Goal: Information Seeking & Learning: Learn about a topic

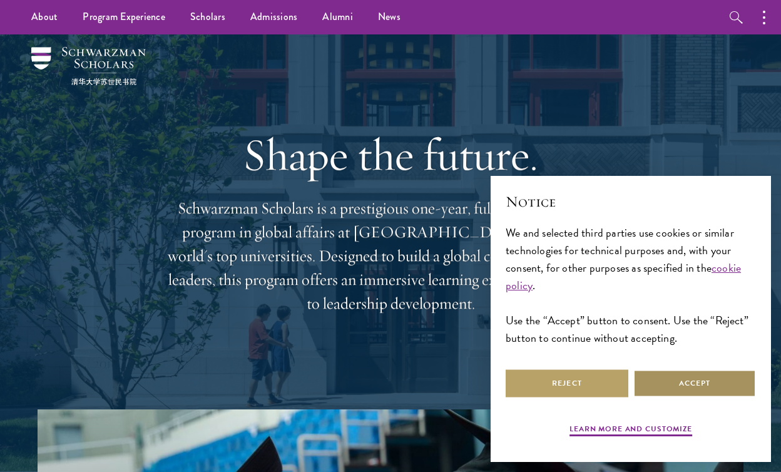
click at [658, 386] on button "Accept" at bounding box center [694, 383] width 123 height 28
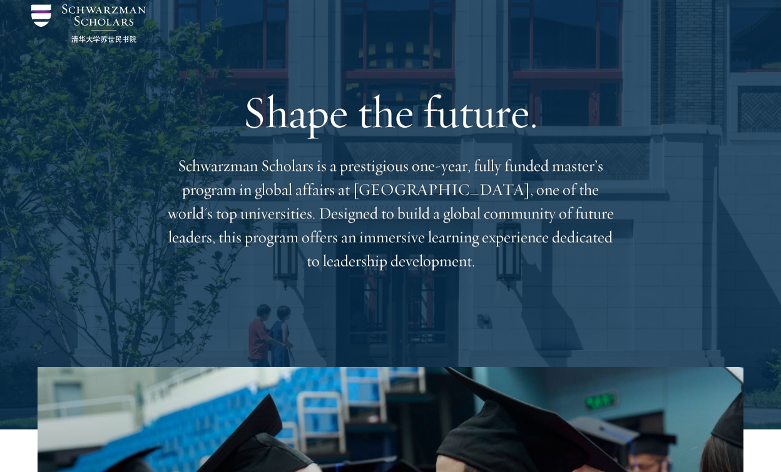
scroll to position [46, 0]
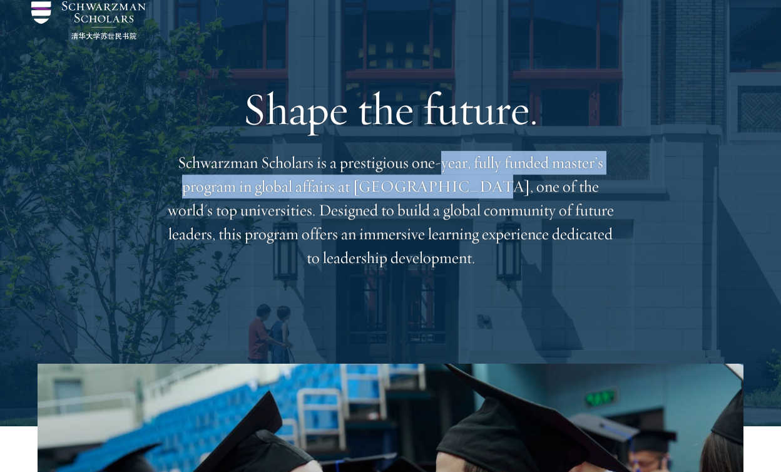
drag, startPoint x: 439, startPoint y: 161, endPoint x: 447, endPoint y: 178, distance: 19.0
click at [447, 178] on p "Schwarzman Scholars is a prestigious one-year, fully funded master’s program in…" at bounding box center [390, 210] width 451 height 119
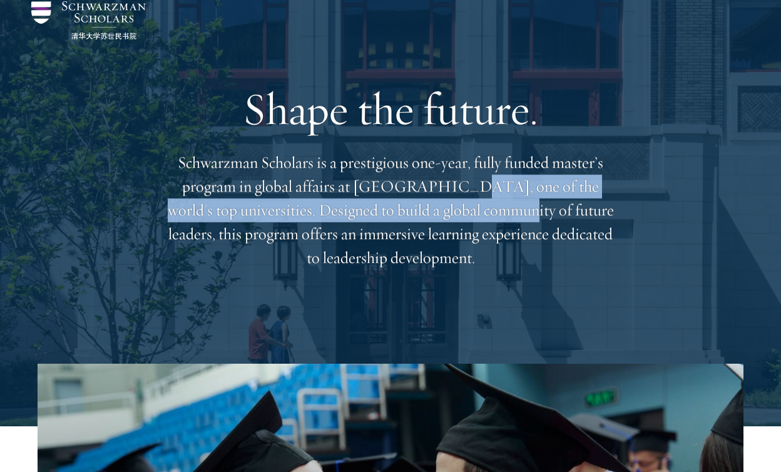
drag, startPoint x: 432, startPoint y: 185, endPoint x: 442, endPoint y: 207, distance: 23.5
click at [442, 207] on p "Schwarzman Scholars is a prestigious one-year, fully funded master’s program in…" at bounding box center [390, 210] width 451 height 119
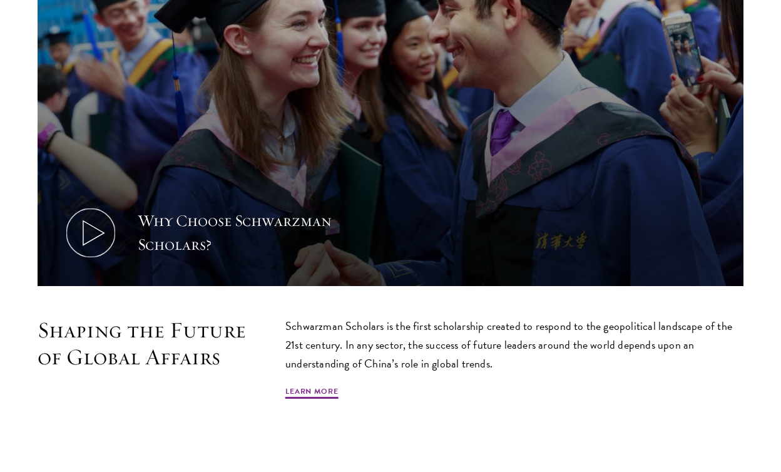
scroll to position [623, 0]
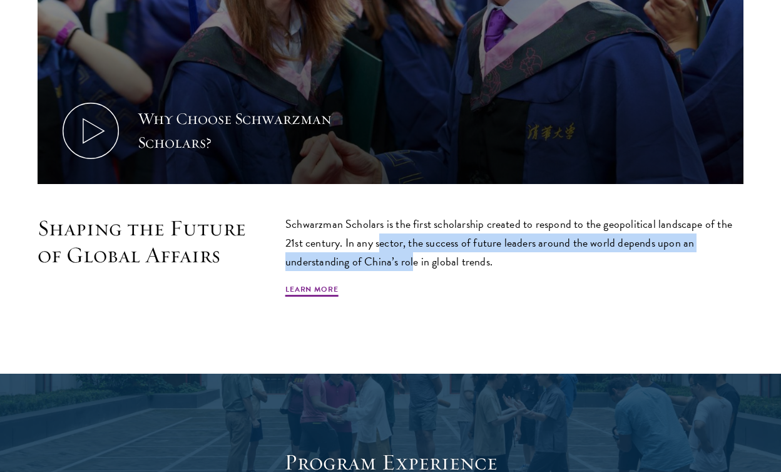
drag, startPoint x: 413, startPoint y: 263, endPoint x: 380, endPoint y: 233, distance: 44.3
click at [380, 233] on p "Schwarzman Scholars is the first scholarship created to respond to the geopolit…" at bounding box center [514, 243] width 458 height 56
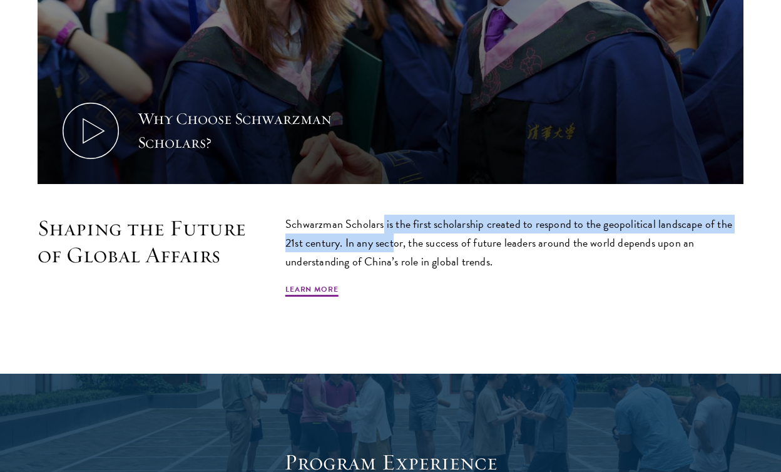
drag, startPoint x: 380, startPoint y: 226, endPoint x: 397, endPoint y: 248, distance: 27.3
click at [397, 248] on p "Schwarzman Scholars is the first scholarship created to respond to the geopolit…" at bounding box center [514, 243] width 458 height 56
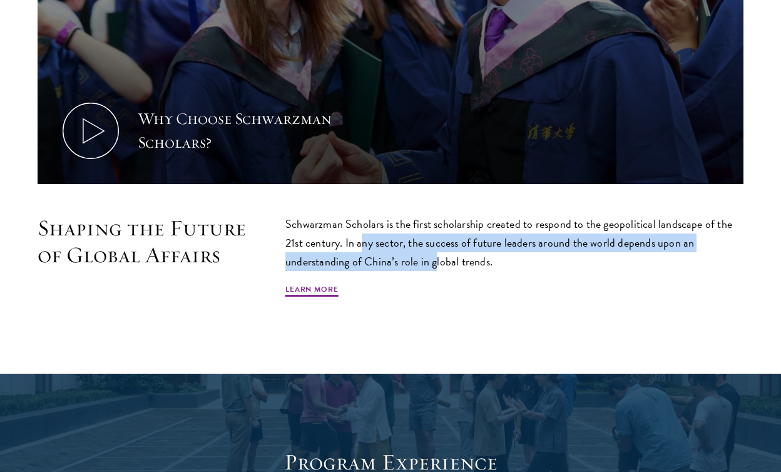
drag, startPoint x: 363, startPoint y: 242, endPoint x: 433, endPoint y: 258, distance: 72.0
click at [433, 258] on p "Schwarzman Scholars is the first scholarship created to respond to the geopolit…" at bounding box center [514, 243] width 458 height 56
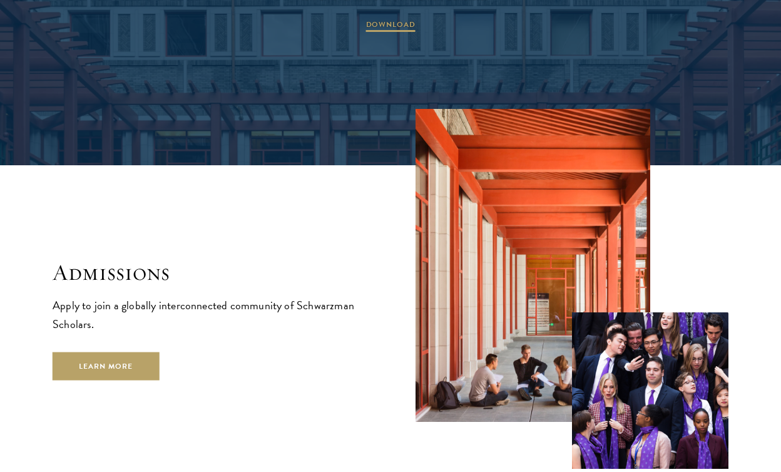
scroll to position [1835, 0]
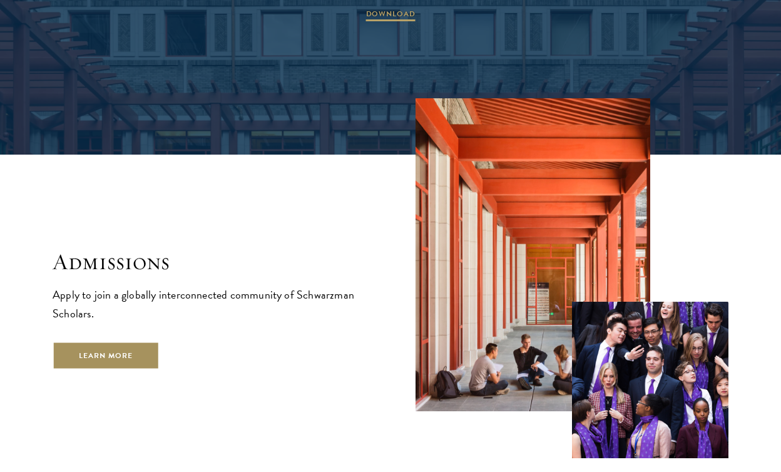
click at [140, 342] on link "Learn More" at bounding box center [106, 356] width 107 height 28
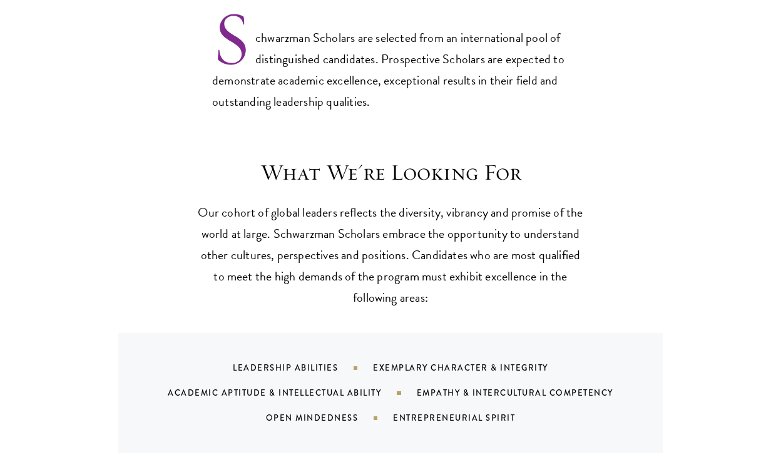
scroll to position [1080, 0]
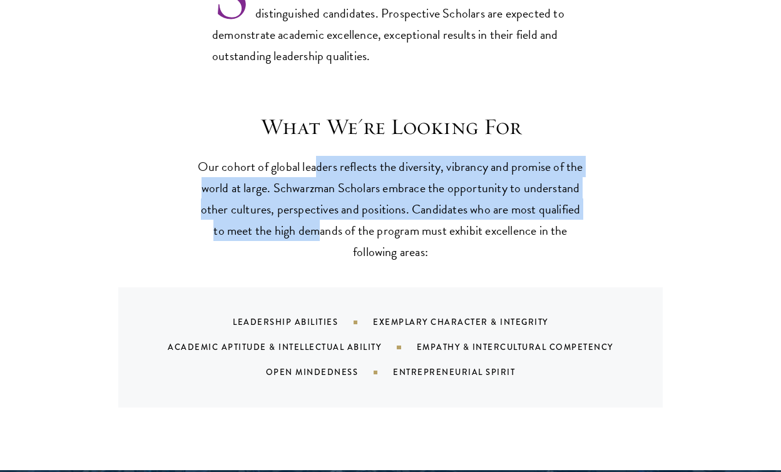
drag, startPoint x: 315, startPoint y: 170, endPoint x: 319, endPoint y: 235, distance: 65.2
click at [320, 235] on p "Our cohort of global leaders reflects the diversity, vibrancy and promise of th…" at bounding box center [390, 209] width 388 height 106
click at [319, 235] on p "Our cohort of global leaders reflects the diversity, vibrancy and promise of th…" at bounding box center [390, 209] width 388 height 106
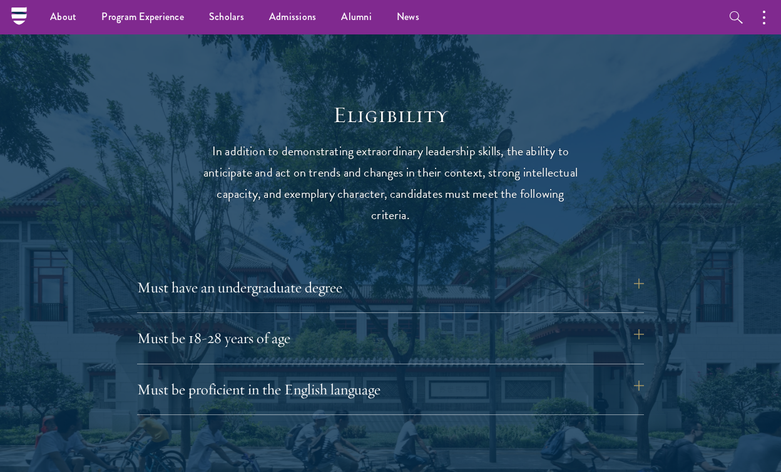
scroll to position [1516, 0]
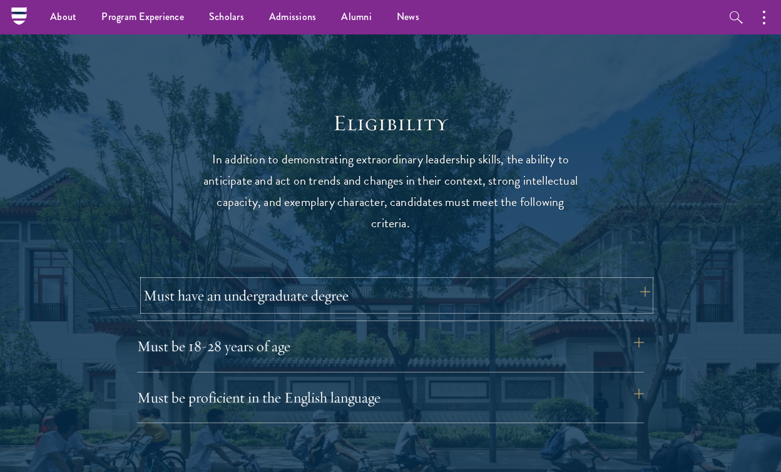
click at [317, 297] on button "Must have an undergraduate degree" at bounding box center [396, 295] width 507 height 30
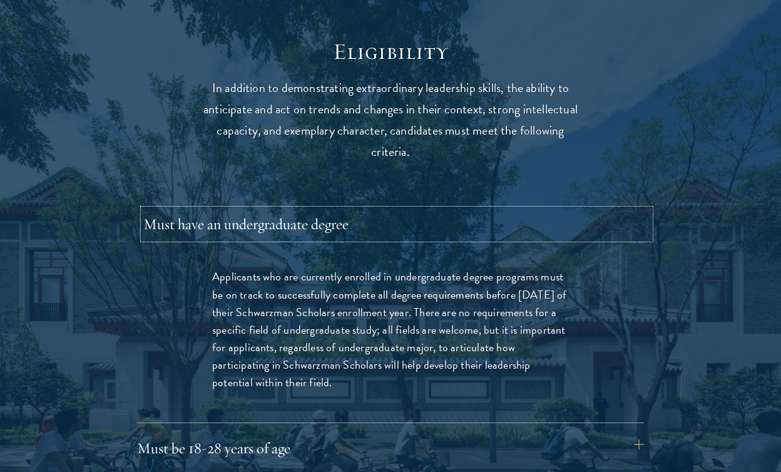
scroll to position [1669, 0]
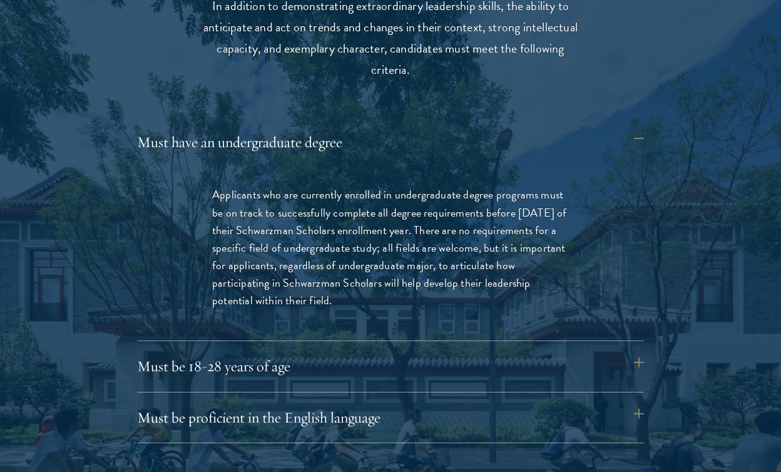
drag, startPoint x: 316, startPoint y: 202, endPoint x: 329, endPoint y: 294, distance: 92.9
click at [329, 295] on p "Applicants who are currently enrolled in undergraduate degree programs must be …" at bounding box center [390, 247] width 357 height 123
click at [329, 294] on p "Applicants who are currently enrolled in undergraduate degree programs must be …" at bounding box center [390, 247] width 357 height 123
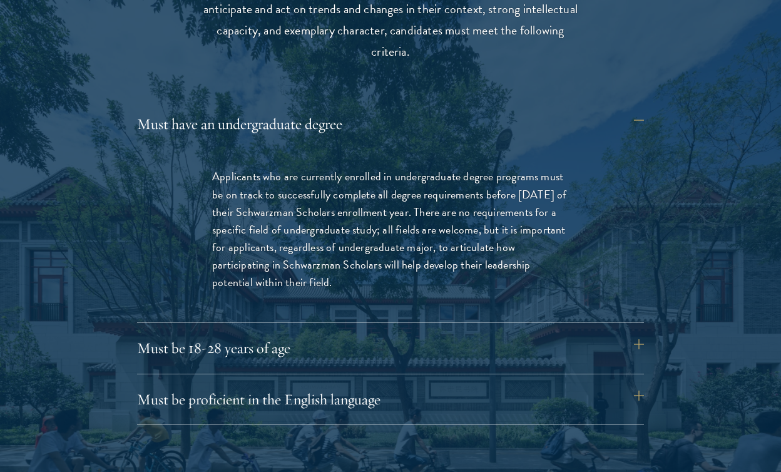
scroll to position [1688, 0]
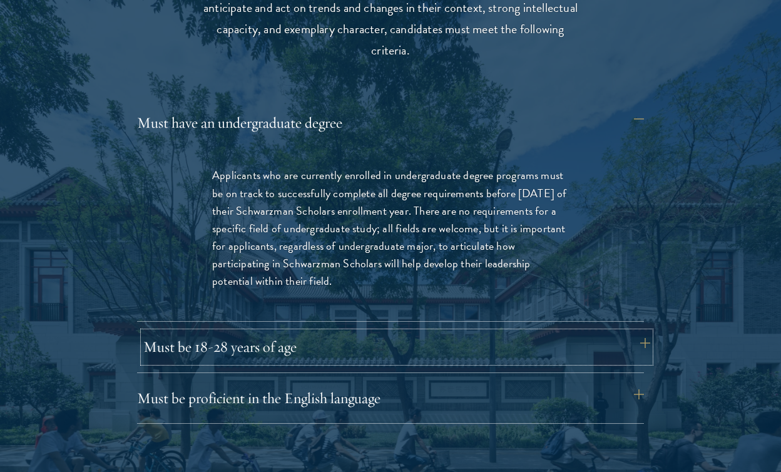
click at [331, 340] on button "Must be 18-28 years of age" at bounding box center [396, 347] width 507 height 30
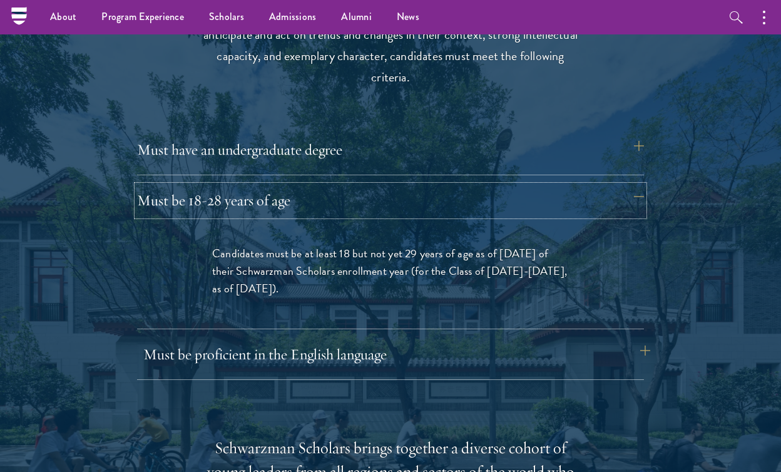
scroll to position [1619, 0]
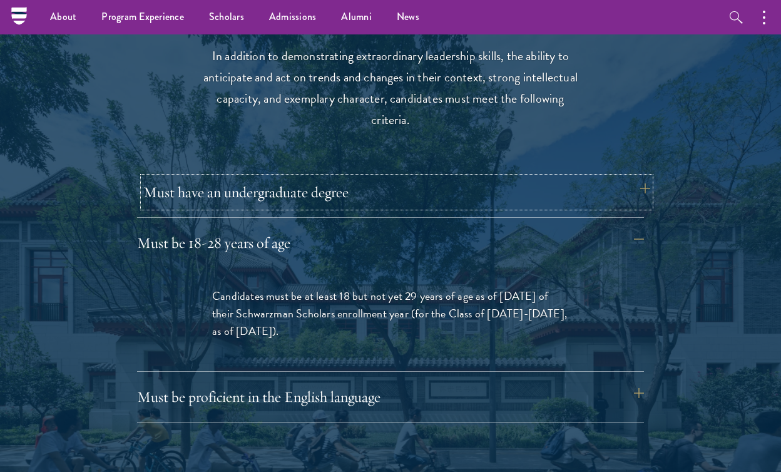
click at [330, 194] on button "Must have an undergraduate degree" at bounding box center [396, 192] width 507 height 30
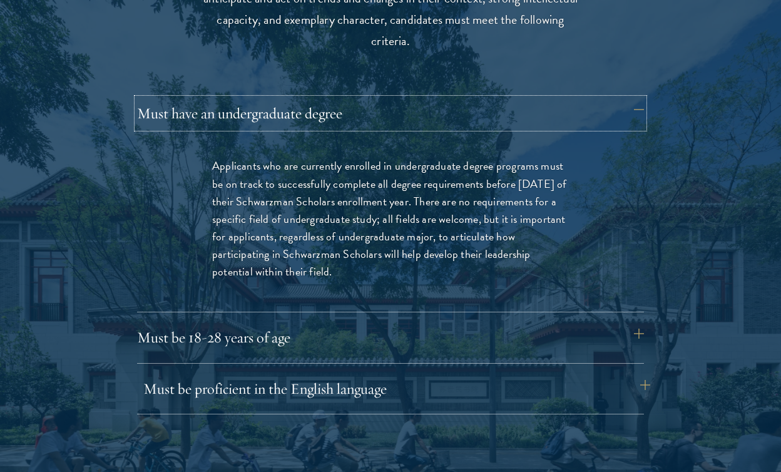
scroll to position [1698, 0]
click at [334, 335] on button "Must be 18-28 years of age" at bounding box center [396, 337] width 507 height 30
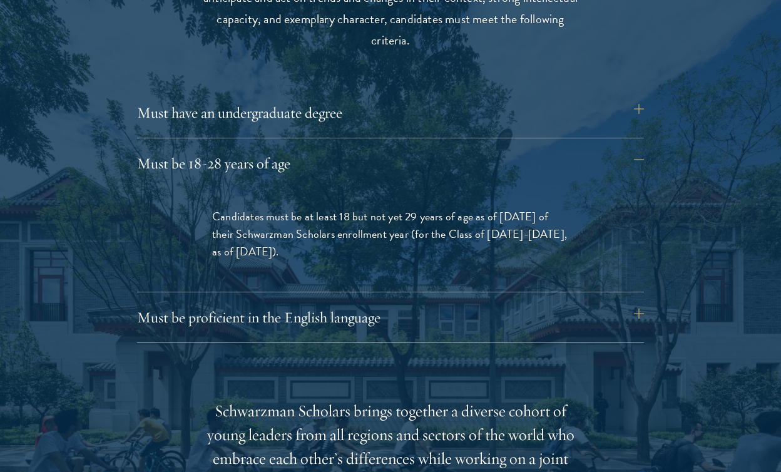
drag, startPoint x: 270, startPoint y: 213, endPoint x: 293, endPoint y: 246, distance: 39.6
click at [293, 246] on p "Candidates must be at least 18 but not yet 29 years of age as of August 1 of th…" at bounding box center [390, 234] width 357 height 53
click at [292, 313] on button "Must be proficient in the English language" at bounding box center [396, 317] width 507 height 30
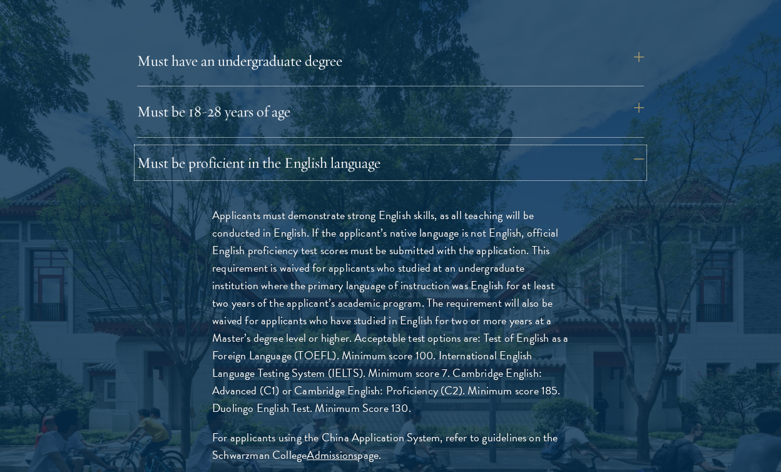
scroll to position [1752, 0]
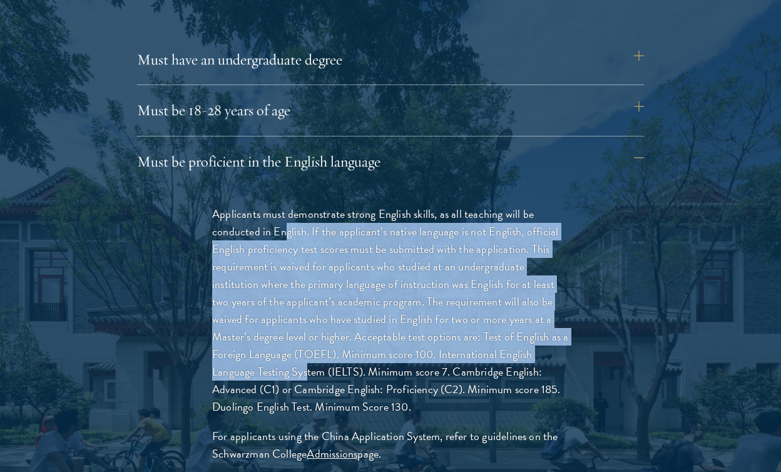
drag, startPoint x: 286, startPoint y: 230, endPoint x: 309, endPoint y: 376, distance: 148.2
click at [309, 376] on p "Applicants must demonstrate strong English skills, as all teaching will be cond…" at bounding box center [390, 310] width 357 height 211
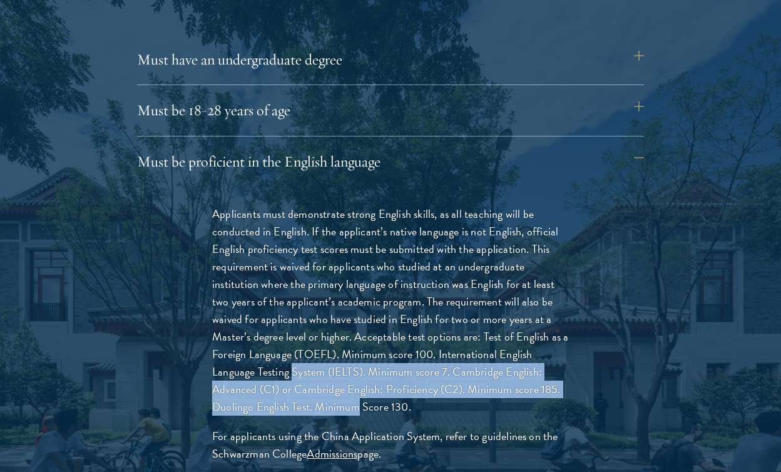
drag, startPoint x: 309, startPoint y: 376, endPoint x: 322, endPoint y: 411, distance: 36.8
click at [322, 411] on p "Applicants must demonstrate strong English skills, as all teaching will be cond…" at bounding box center [390, 310] width 357 height 211
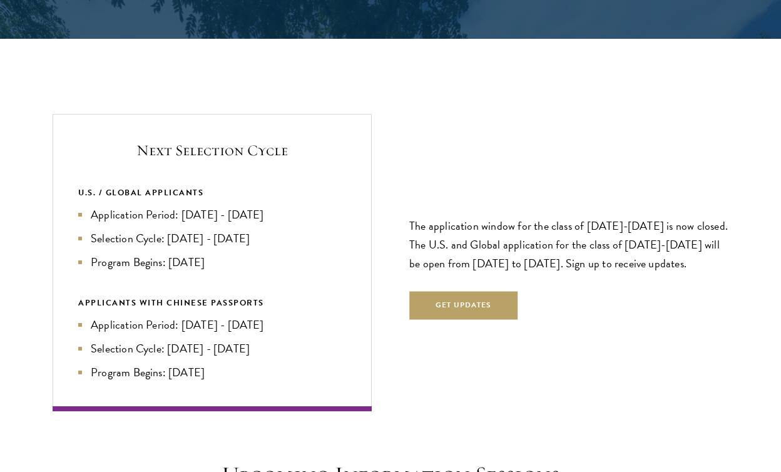
scroll to position [2887, 0]
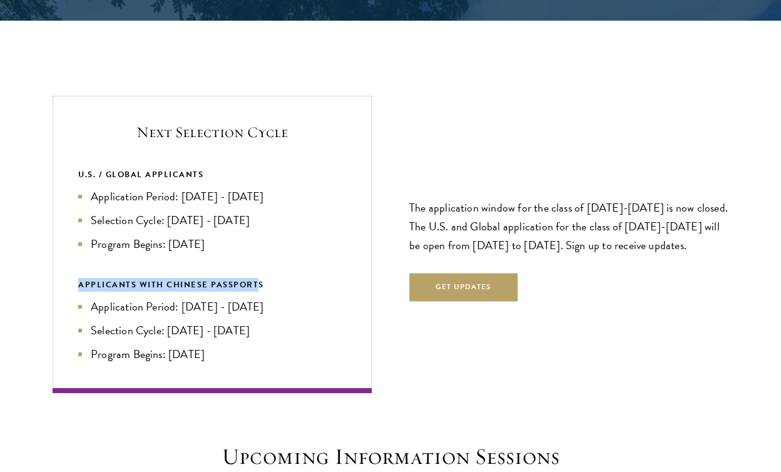
drag, startPoint x: 257, startPoint y: 280, endPoint x: 200, endPoint y: 274, distance: 57.3
click at [200, 274] on div "U.S. / GLOBAL APPLICANTS Application Period: Apr 2026 - Sep 2026 Selection Cycl…" at bounding box center [212, 265] width 268 height 195
drag, startPoint x: 106, startPoint y: 170, endPoint x: 118, endPoint y: 170, distance: 11.9
click at [113, 170] on div "U.S. / GLOBAL APPLICANTS" at bounding box center [212, 175] width 268 height 14
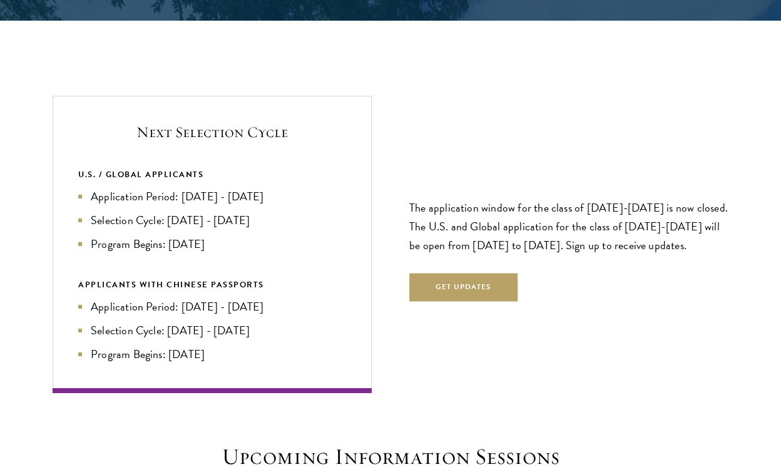
click at [140, 171] on div "U.S. / GLOBAL APPLICANTS" at bounding box center [212, 175] width 268 height 14
drag, startPoint x: 140, startPoint y: 171, endPoint x: 185, endPoint y: 177, distance: 45.5
click at [185, 177] on div "U.S. / GLOBAL APPLICANTS" at bounding box center [212, 175] width 268 height 14
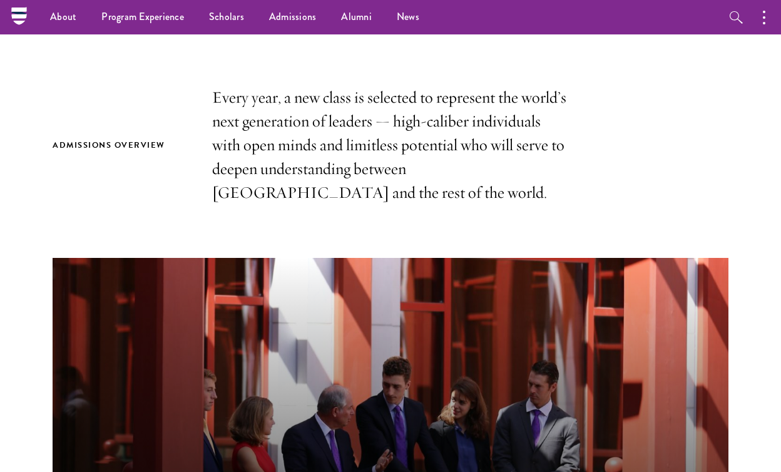
scroll to position [0, 0]
